Goal: Navigation & Orientation: Find specific page/section

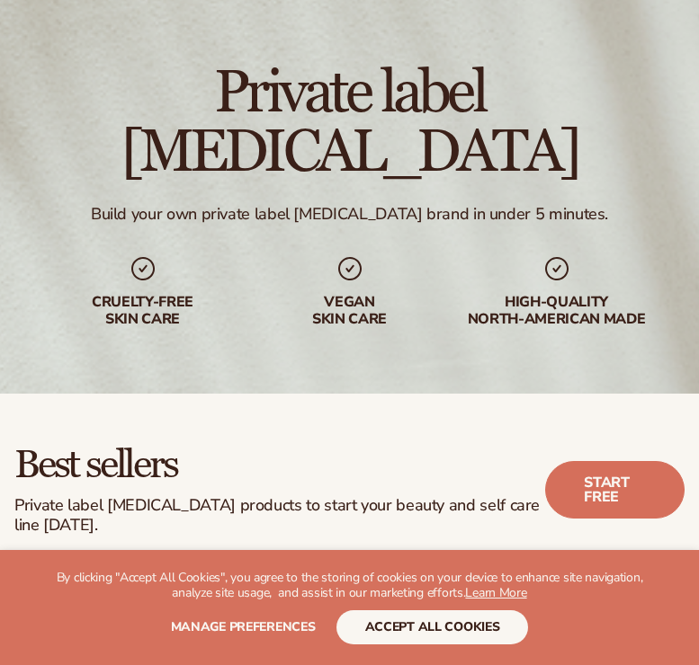
scroll to position [82, 0]
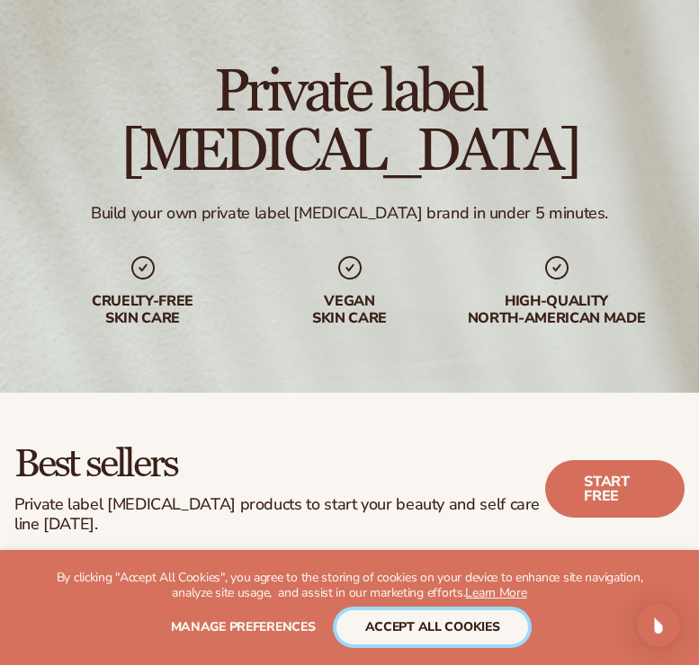
click at [385, 620] on button "accept all cookies" at bounding box center [432, 627] width 192 height 34
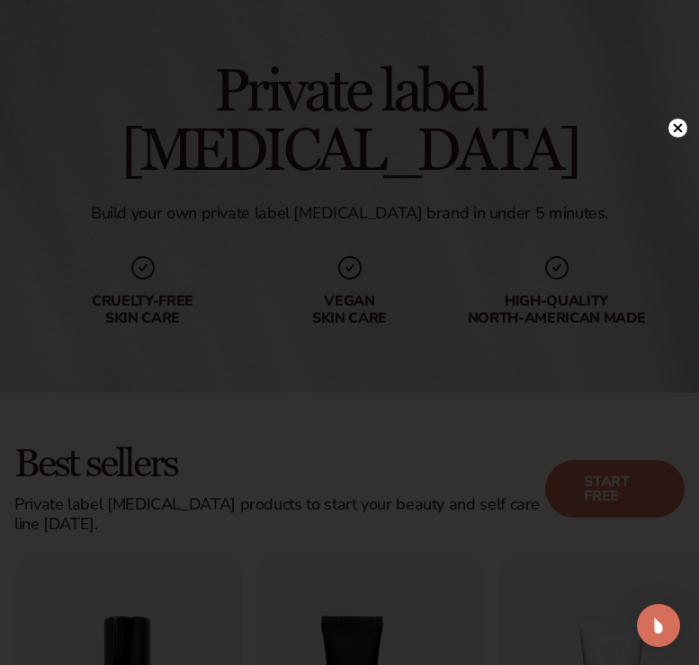
click at [668, 122] on icon at bounding box center [677, 128] width 19 height 19
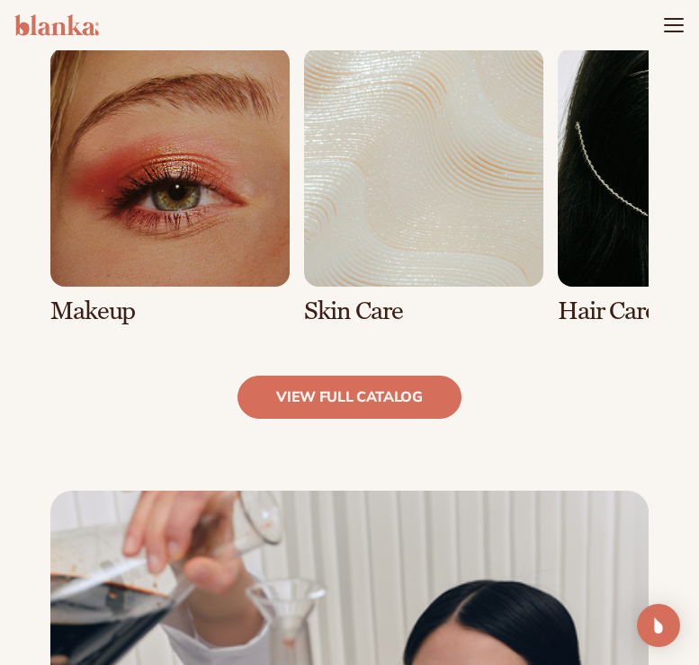
scroll to position [1344, 0]
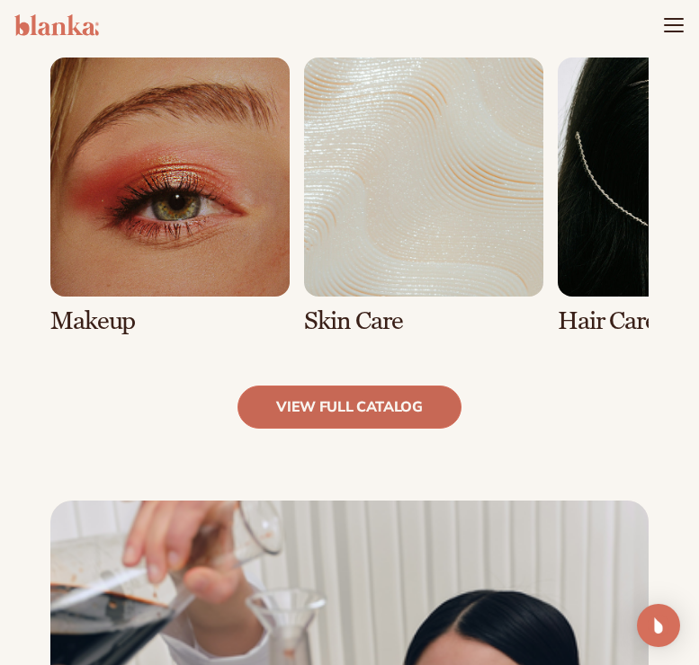
click at [308, 423] on link "view full catalog" at bounding box center [349, 407] width 224 height 43
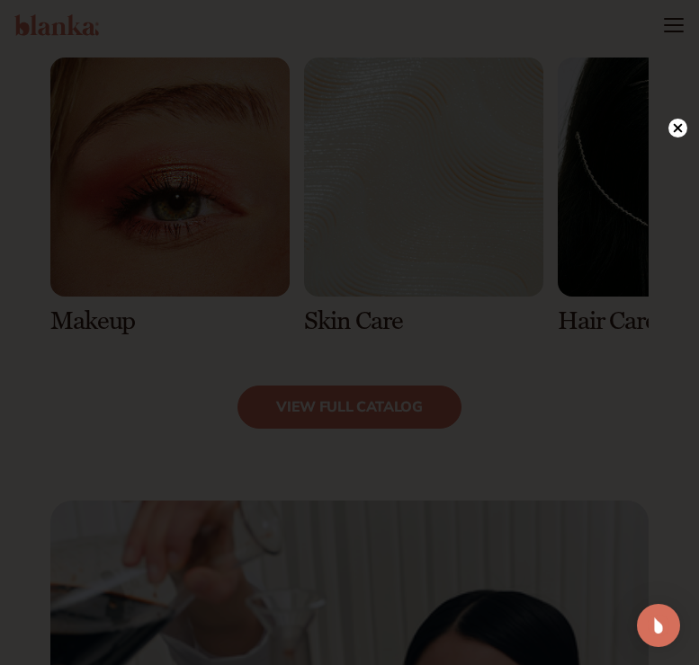
click at [681, 121] on circle at bounding box center [677, 128] width 19 height 19
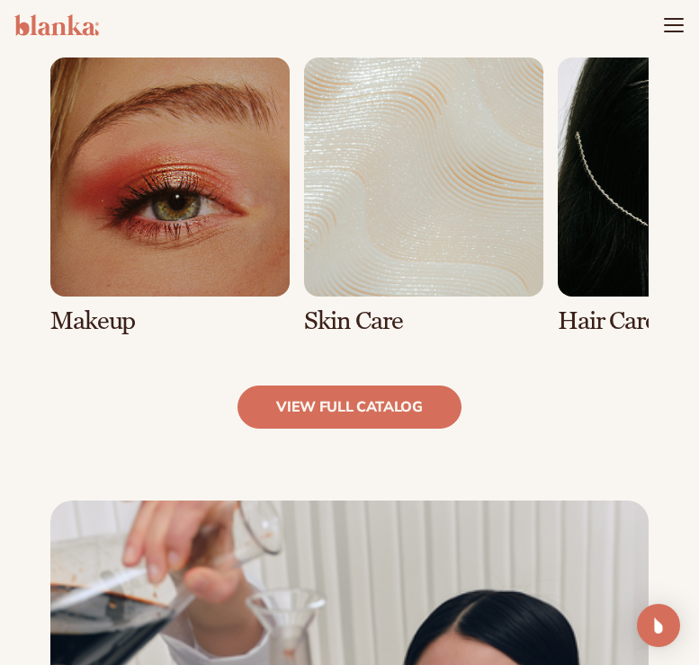
click at [191, 237] on link "1 / 8" at bounding box center [169, 197] width 239 height 278
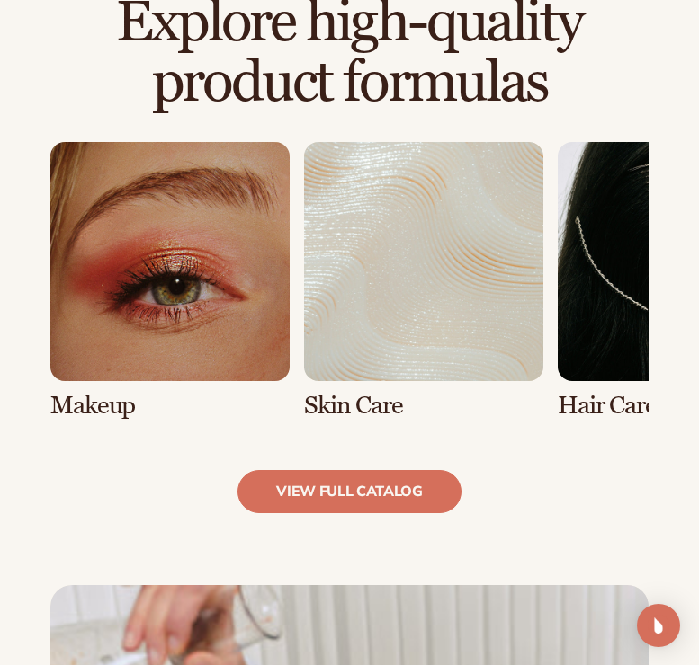
scroll to position [1196, 0]
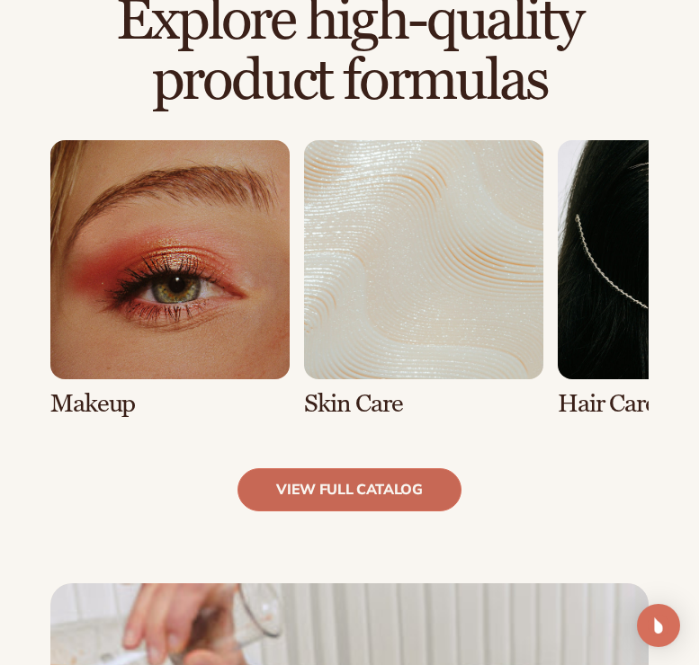
click at [340, 493] on link "view full catalog" at bounding box center [349, 489] width 224 height 43
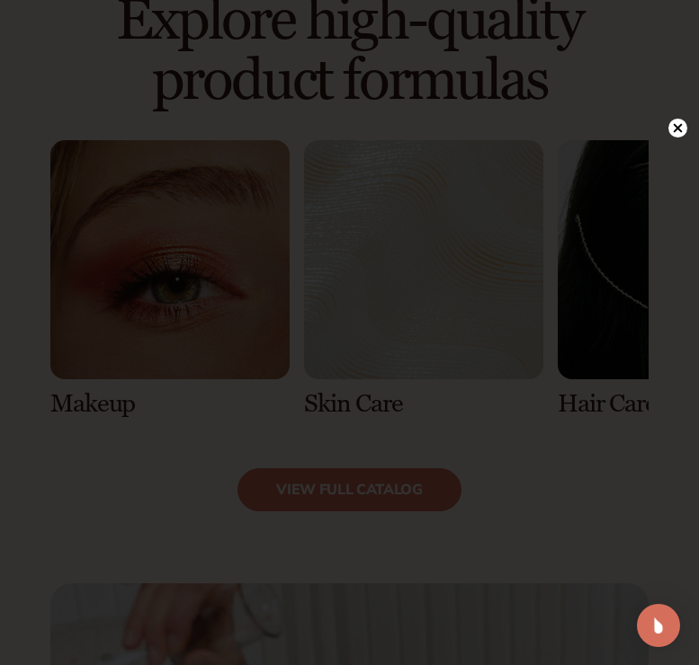
click at [676, 124] on circle at bounding box center [677, 128] width 19 height 19
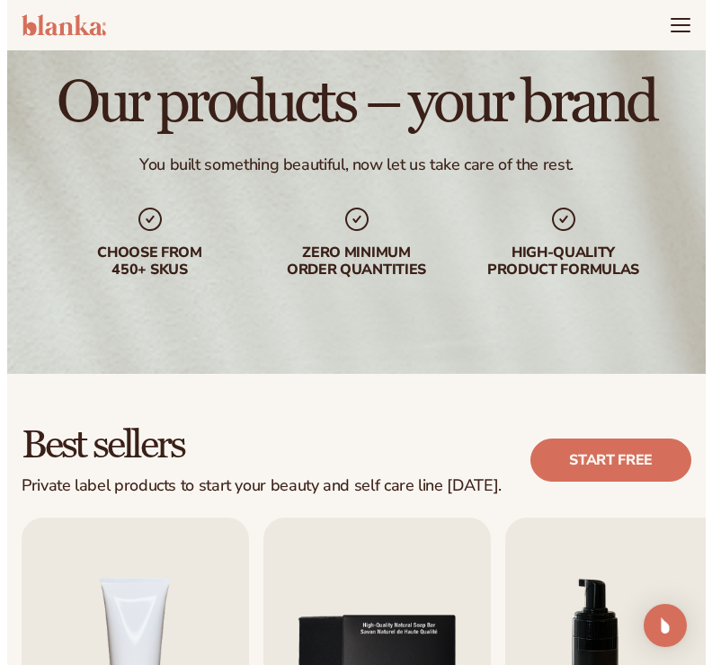
scroll to position [0, 0]
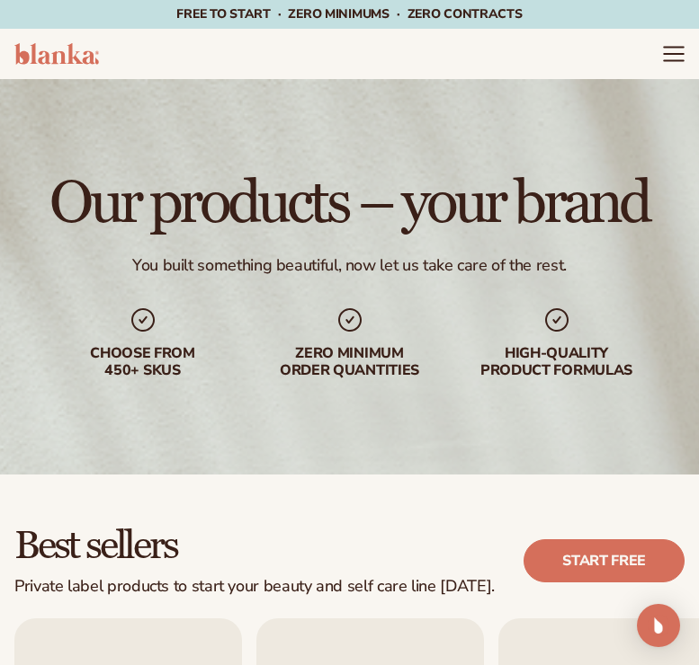
click at [681, 52] on icon "Menu" at bounding box center [673, 53] width 23 height 23
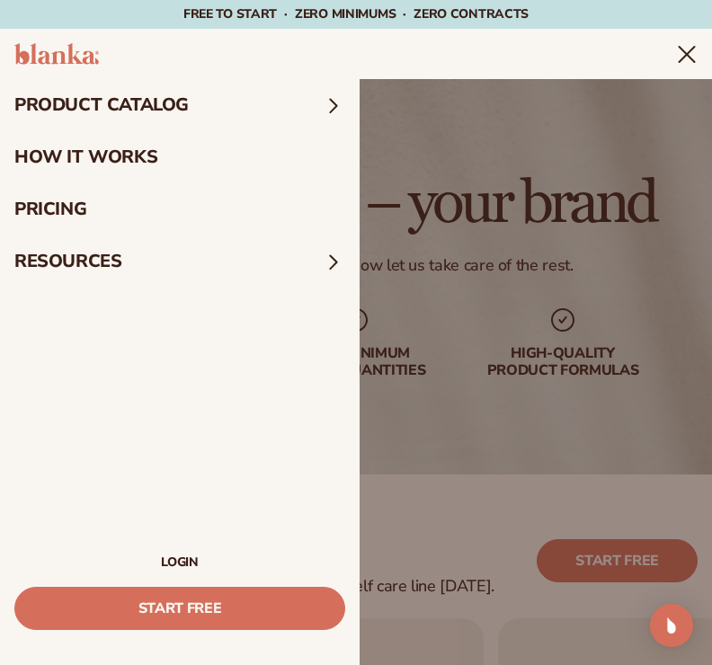
click at [304, 95] on summary "product catalog" at bounding box center [180, 105] width 360 height 52
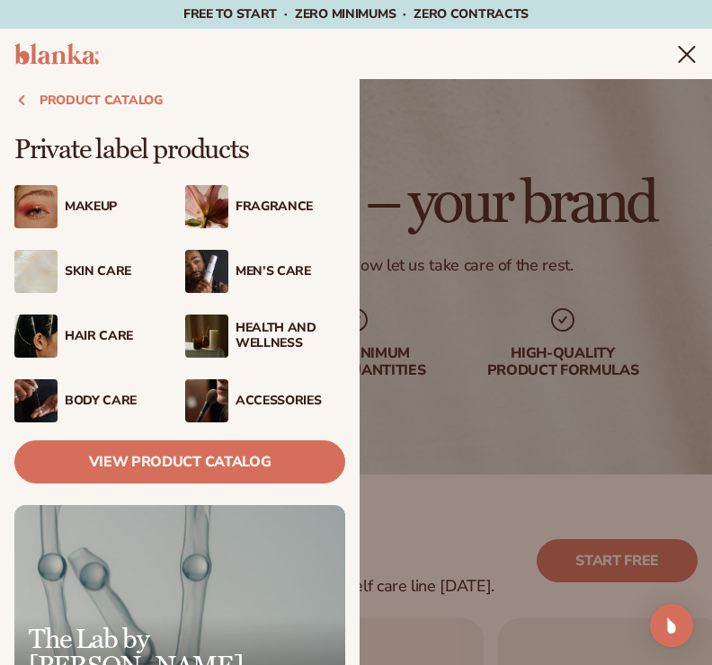
click at [251, 214] on div "Fragrance" at bounding box center [291, 207] width 110 height 15
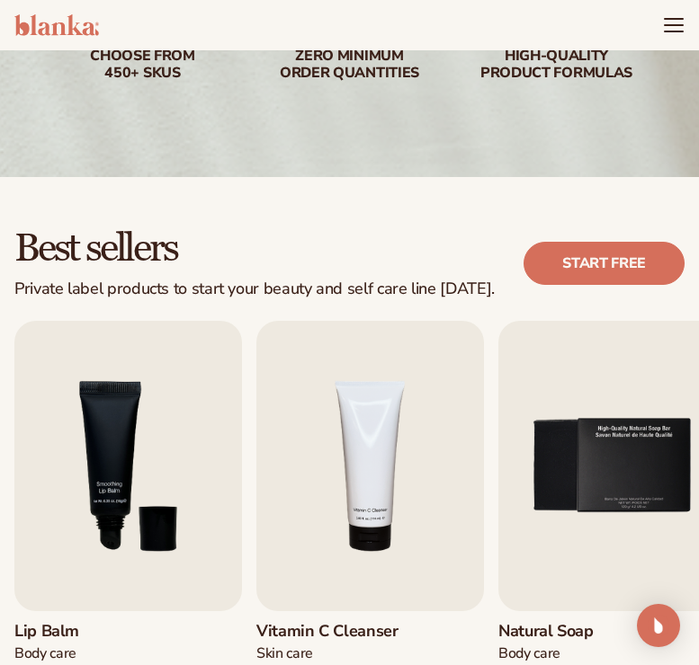
scroll to position [297, 0]
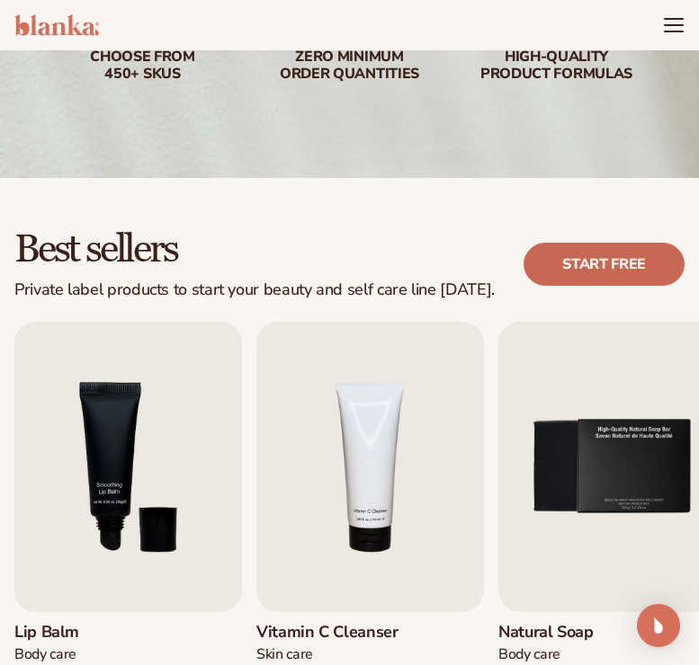
click at [607, 268] on link "Start free" at bounding box center [603, 264] width 161 height 43
